Goal: Task Accomplishment & Management: Manage account settings

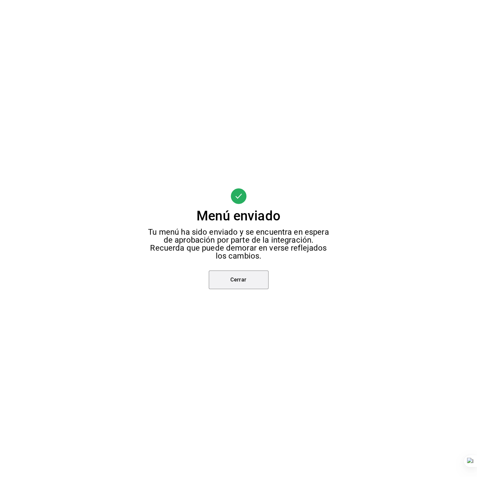
click at [242, 277] on button "Cerrar" at bounding box center [239, 280] width 60 height 19
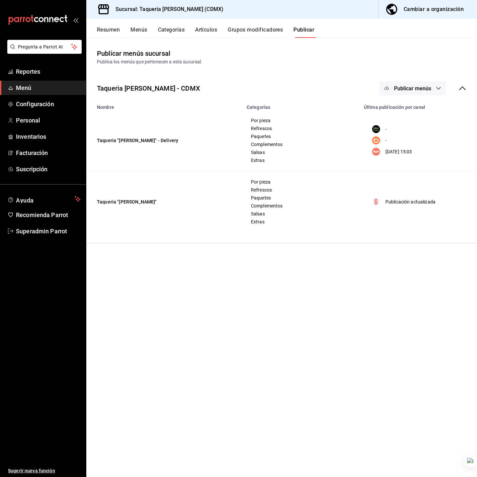
click at [203, 270] on main "Publicar menús sucursal Publica los menús que pertenecen a esta sucursal. Taque…" at bounding box center [281, 258] width 391 height 440
click at [50, 232] on span "Superadmin Parrot" at bounding box center [48, 231] width 65 height 9
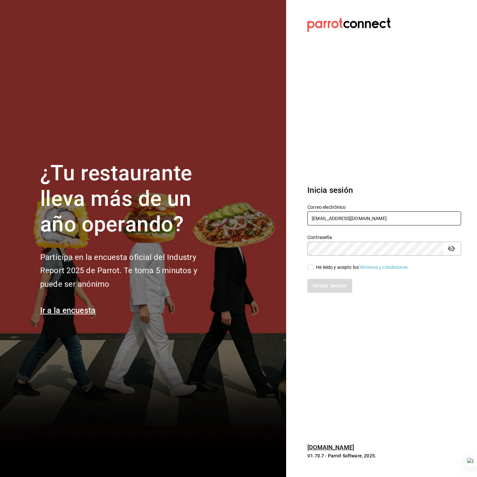
click at [338, 221] on input "[EMAIL_ADDRESS][DOMAIN_NAME]" at bounding box center [385, 219] width 154 height 14
click at [337, 221] on input "[EMAIL_ADDRESS][DOMAIN_NAME]" at bounding box center [385, 219] width 154 height 14
type input "[EMAIL_ADDRESS][DOMAIN_NAME]"
click at [334, 268] on div "He leído y acepto los Términos y condiciones." at bounding box center [362, 267] width 93 height 7
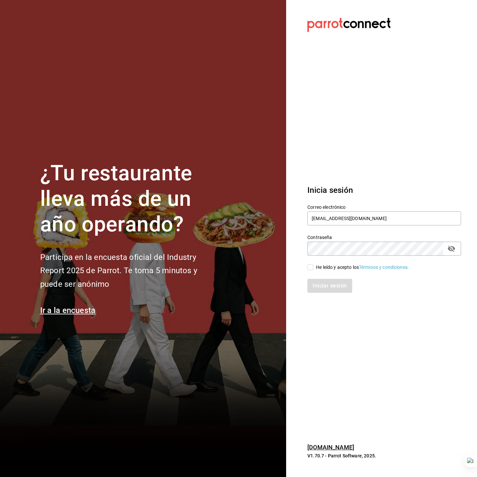
click at [314, 268] on input "He leído y acepto los Términos y condiciones." at bounding box center [311, 267] width 6 height 6
checkbox input "true"
click at [338, 283] on button "Iniciar sesión" at bounding box center [330, 286] width 45 height 14
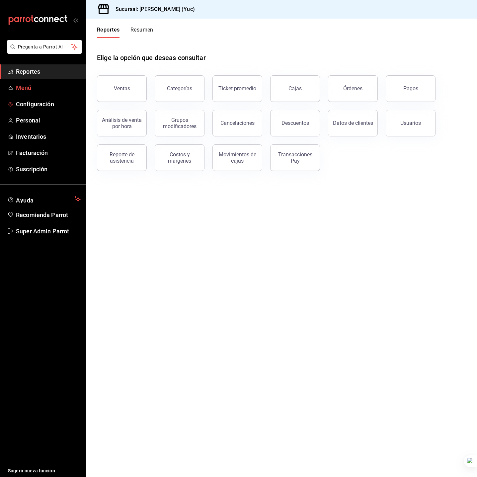
click at [44, 93] on link "Menú" at bounding box center [43, 88] width 86 height 14
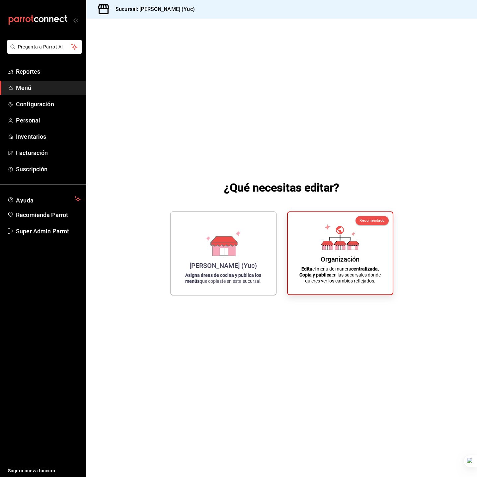
click at [57, 80] on ul "Reportes Menú Configuración Personal Inventarios Facturación Suscripción" at bounding box center [43, 120] width 86 height 112
click at [57, 72] on span "Reportes" at bounding box center [48, 71] width 65 height 9
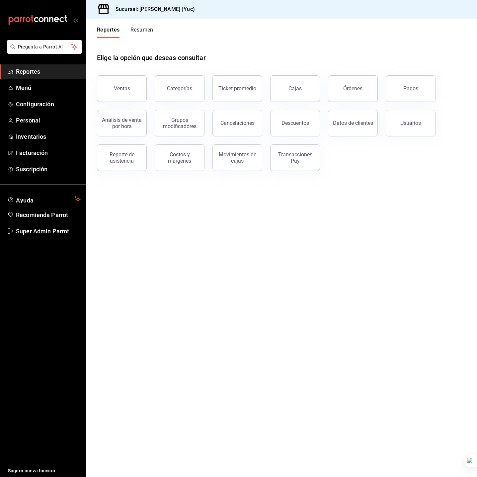
click at [269, 164] on div "Transacciones Pay" at bounding box center [292, 154] width 58 height 35
click at [288, 162] on div "Transacciones Pay" at bounding box center [295, 158] width 41 height 13
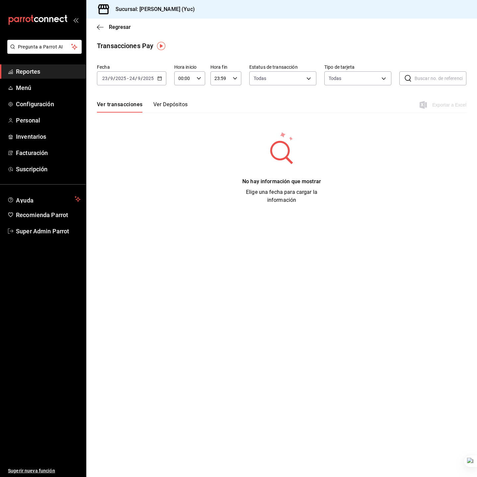
click at [123, 77] on input "2025" at bounding box center [120, 78] width 11 height 5
click at [140, 56] on div "Transacciones Pay Fecha 2025-09-23 23 / 9 / 2025 - 2025-09-24 24 / 9 / 2025 Hor…" at bounding box center [281, 122] width 391 height 163
click at [37, 65] on link "Reportes" at bounding box center [43, 71] width 86 height 14
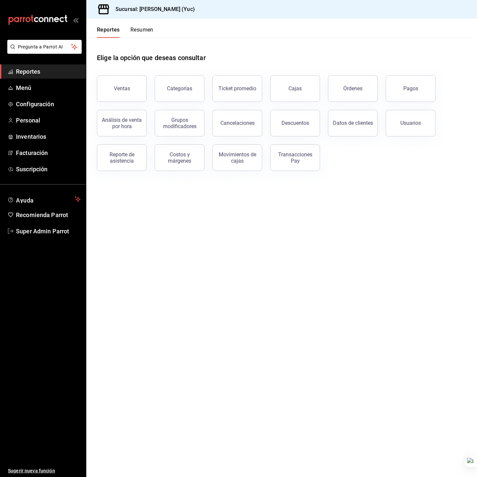
click at [359, 89] on div "Órdenes" at bounding box center [353, 88] width 19 height 6
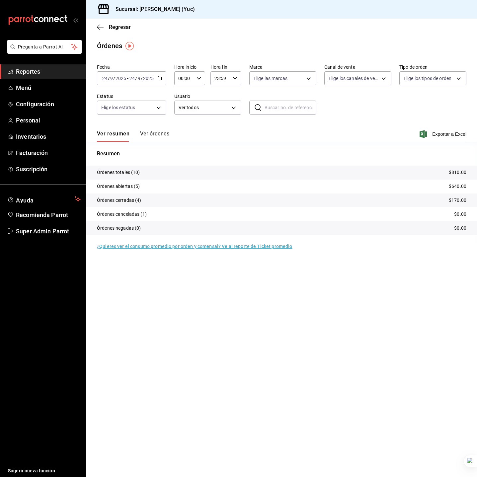
click at [129, 80] on input "24" at bounding box center [132, 78] width 6 height 5
click at [131, 142] on span "Mes actual" at bounding box center [129, 143] width 52 height 7
click at [51, 229] on span "Super Admin Parrot" at bounding box center [48, 231] width 65 height 9
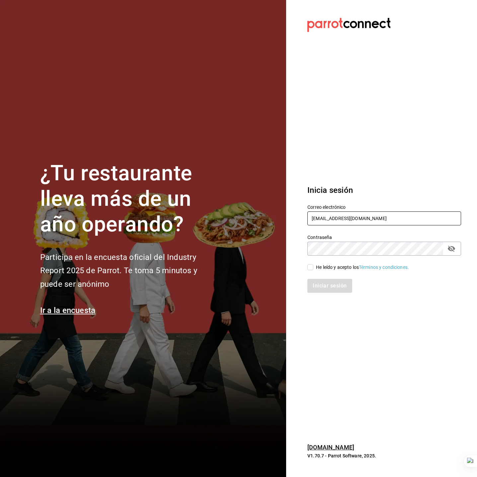
click at [375, 222] on input "[EMAIL_ADDRESS][DOMAIN_NAME]" at bounding box center [385, 219] width 154 height 14
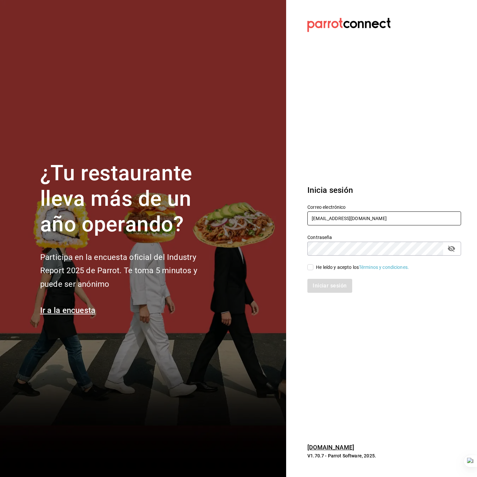
click at [375, 222] on input "[EMAIL_ADDRESS][DOMAIN_NAME]" at bounding box center [385, 219] width 154 height 14
type input "[EMAIL_ADDRESS][DOMAIN_NAME]"
click at [326, 268] on div "He leído y acepto los Términos y condiciones." at bounding box center [362, 267] width 93 height 7
click at [314, 268] on input "He leído y acepto los Términos y condiciones." at bounding box center [311, 267] width 6 height 6
checkbox input "true"
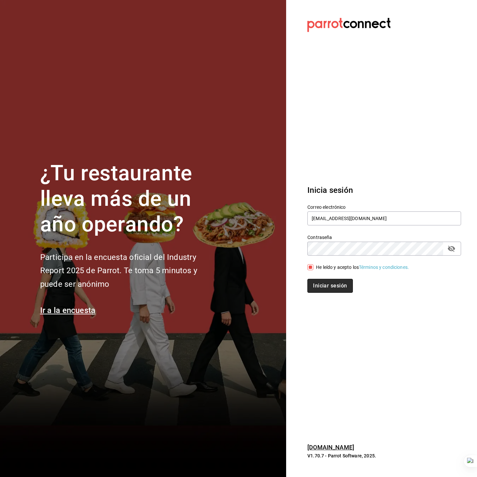
click at [326, 290] on button "Iniciar sesión" at bounding box center [330, 286] width 45 height 14
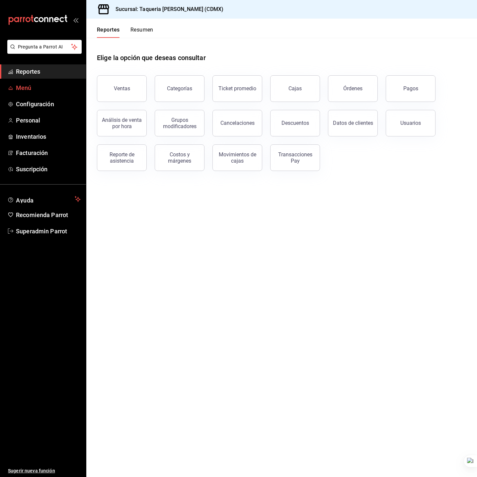
click at [56, 91] on span "Menú" at bounding box center [48, 87] width 65 height 9
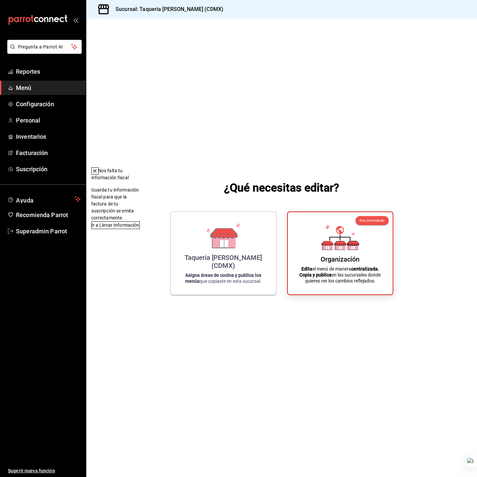
click at [98, 171] on icon at bounding box center [94, 170] width 5 height 5
click at [242, 142] on div "¿Qué necesitas editar? Taqueria Don Pepe (CDMX) Asigna áreas de cocina y public…" at bounding box center [281, 238] width 391 height 438
click at [285, 188] on h1 "¿Qué necesitas editar?" at bounding box center [281, 188] width 115 height 16
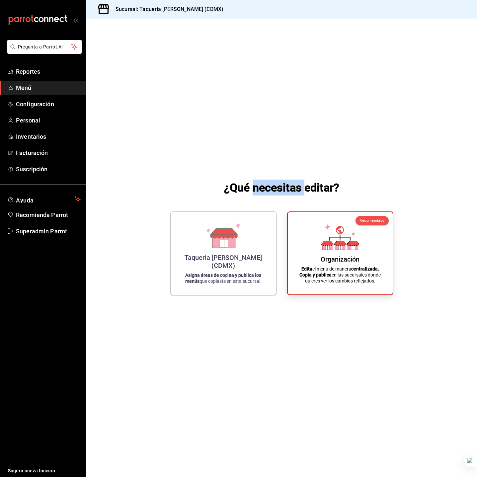
click at [285, 188] on h1 "¿Qué necesitas editar?" at bounding box center [281, 188] width 115 height 16
click at [270, 120] on div "¿Qué necesitas editar? Taqueria Don Pepe (CDMX) Asigna áreas de cocina y public…" at bounding box center [281, 238] width 391 height 438
click at [272, 109] on div "¿Qué necesitas editar? Taqueria Don Pepe (CDMX) Asigna áreas de cocina y public…" at bounding box center [281, 238] width 391 height 438
click at [49, 88] on span "Menú" at bounding box center [48, 87] width 65 height 9
click at [190, 223] on div "Taqueria Don Pepe (CDMX) Asigna áreas de cocina y publica los menús que copiast…" at bounding box center [224, 252] width 90 height 72
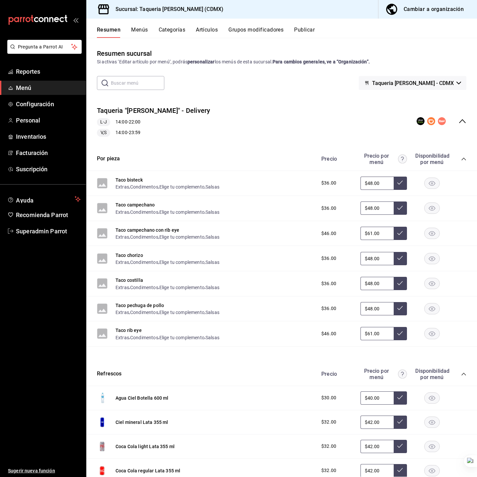
click at [214, 25] on div "Resumen Menús Categorías Artículos Grupos modificadores Publicar" at bounding box center [281, 28] width 391 height 19
click at [214, 27] on button "Artículos" at bounding box center [207, 32] width 22 height 11
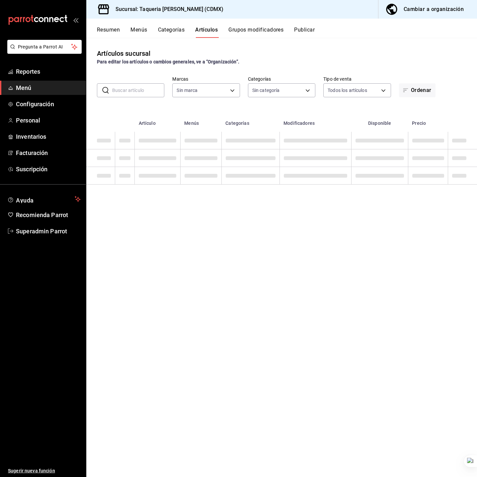
type input "6420383b-8504-466e-b8e1-7ad85ed98961"
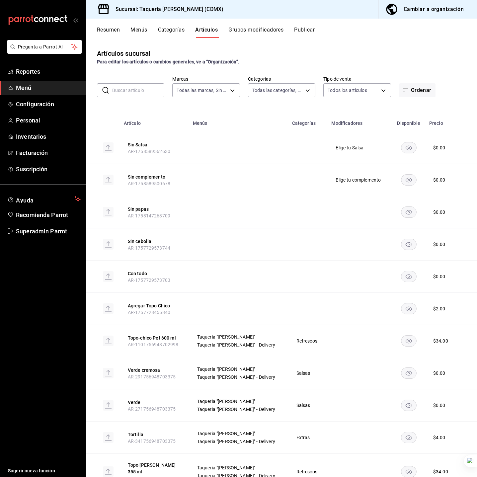
type input "ed9b51ba-9b42-42bb-a1bf-61966d11c073,8f5feebf-6ecb-4b31-b74b-0a8d4b97d945,0bf33…"
click at [242, 32] on button "Grupos modificadores" at bounding box center [256, 32] width 55 height 11
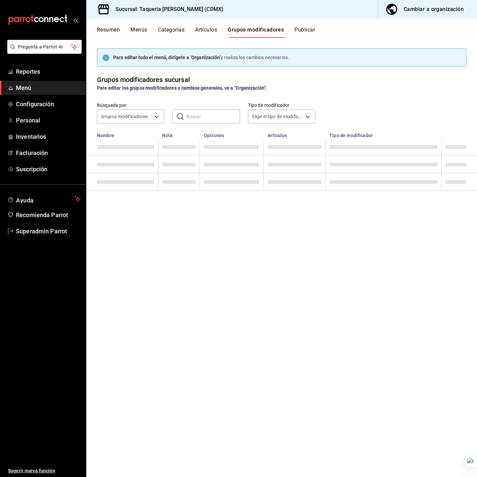
click at [200, 30] on button "Artículos" at bounding box center [206, 32] width 22 height 11
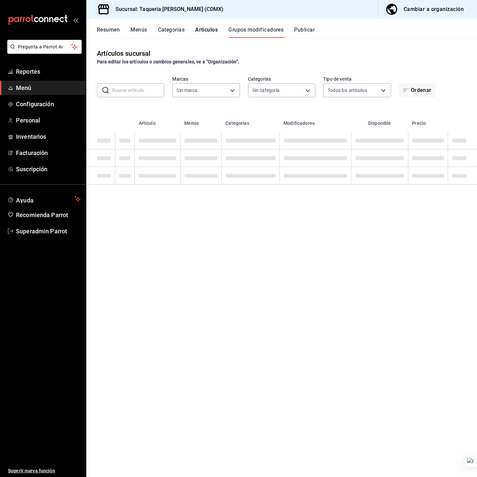
type input "6420383b-8504-466e-b8e1-7ad85ed98961"
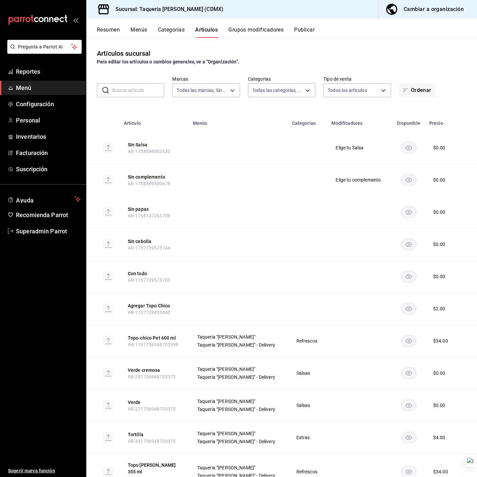
type input "ed9b51ba-9b42-42bb-a1bf-61966d11c073,8f5feebf-6ecb-4b31-b74b-0a8d4b97d945,0bf33…"
